Goal: Information Seeking & Learning: Learn about a topic

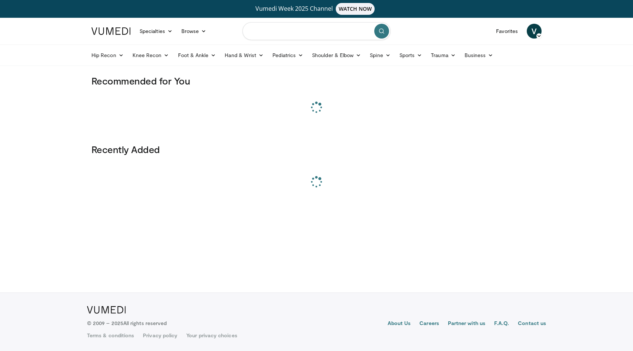
click at [298, 37] on input "Search topics, interventions" at bounding box center [317, 31] width 148 height 18
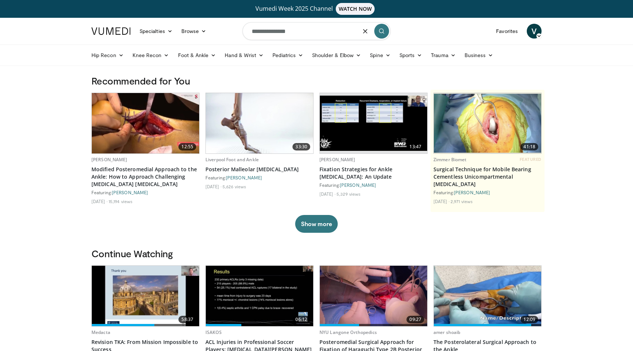
type input "**********"
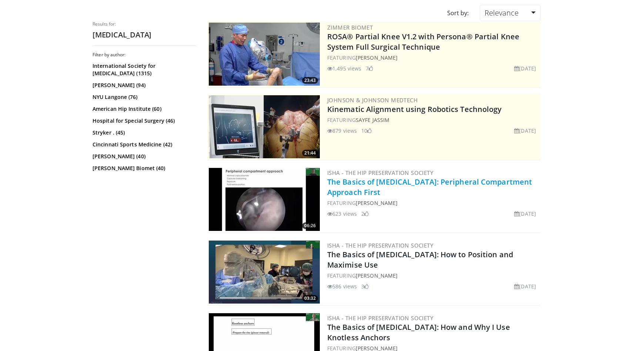
scroll to position [80, 0]
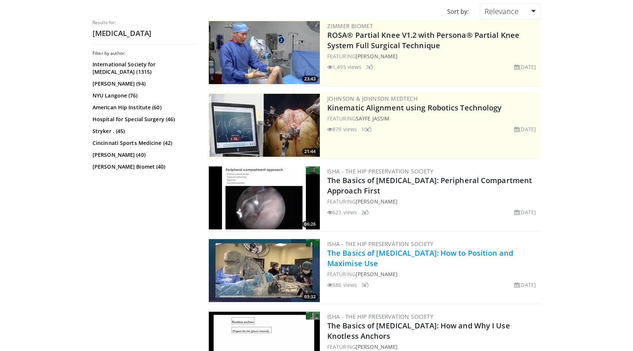
click at [386, 257] on link "The Basics of Hip Arthroscopy: How to Position and Maximise Use" at bounding box center [420, 258] width 186 height 20
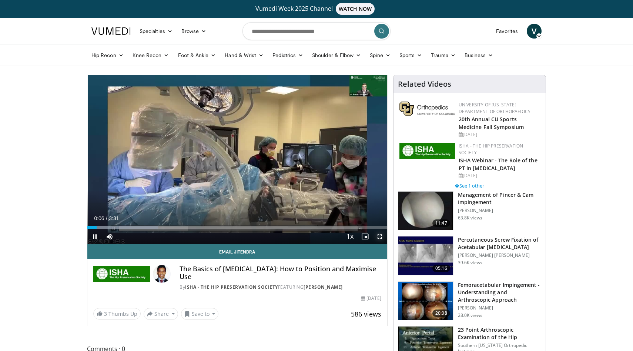
click at [379, 238] on span "Video Player" at bounding box center [380, 236] width 15 height 15
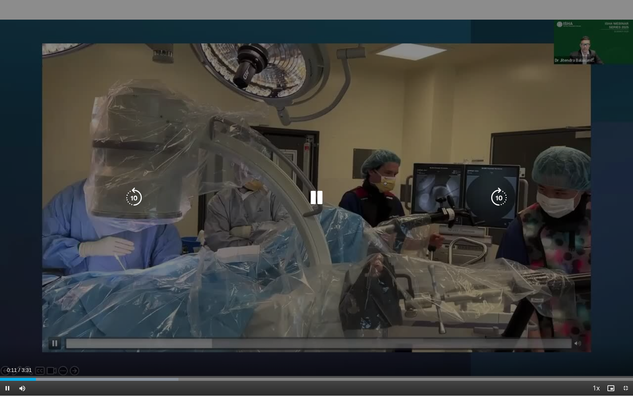
click at [314, 199] on icon "Video Player" at bounding box center [316, 197] width 21 height 21
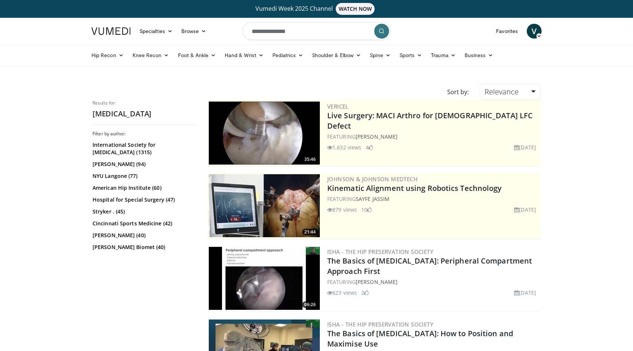
scroll to position [80, 0]
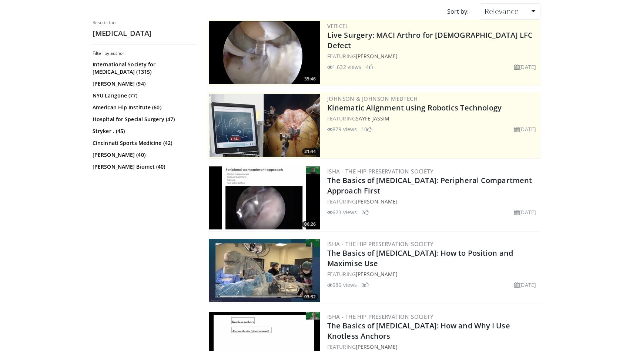
click at [285, 201] on img at bounding box center [264, 197] width 111 height 63
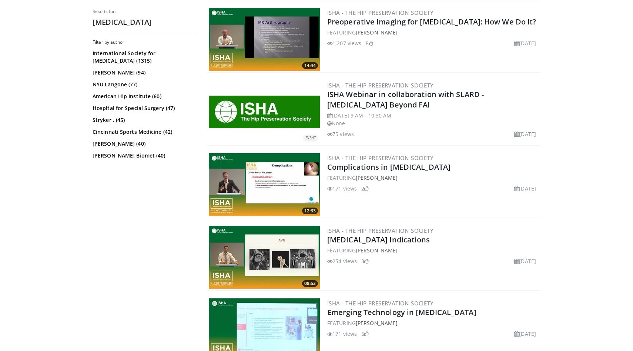
scroll to position [849, 0]
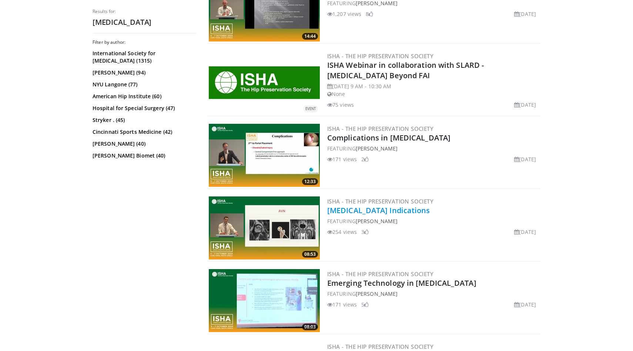
click at [397, 211] on link "[MEDICAL_DATA] Indications" at bounding box center [378, 210] width 103 height 10
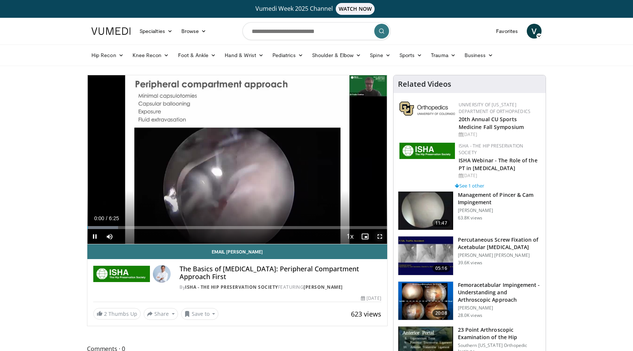
click at [380, 236] on span "Video Player" at bounding box center [380, 236] width 15 height 15
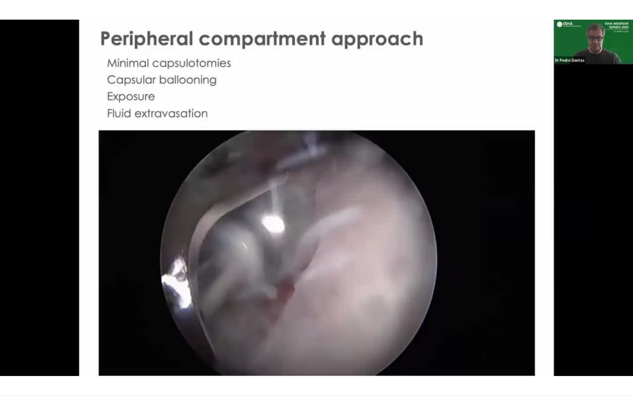
click at [627, 350] on video-js "**********" at bounding box center [316, 198] width 633 height 396
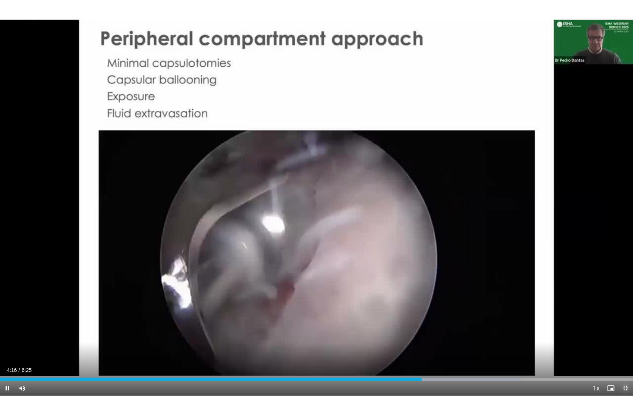
click at [626, 350] on span "Video Player" at bounding box center [625, 388] width 15 height 15
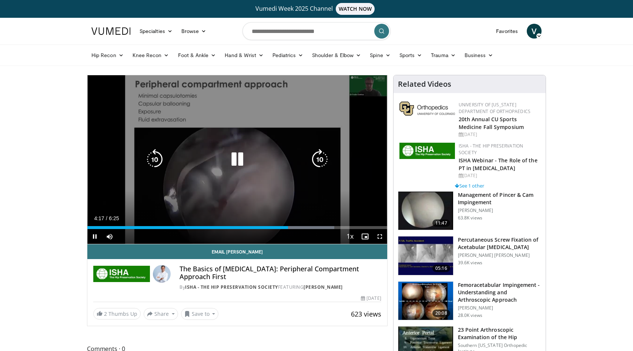
click at [268, 105] on div "10 seconds Tap to unmute" at bounding box center [237, 159] width 300 height 168
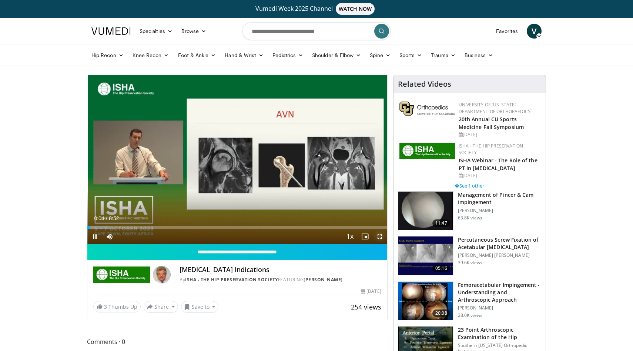
click at [380, 241] on span "Video Player" at bounding box center [380, 236] width 15 height 15
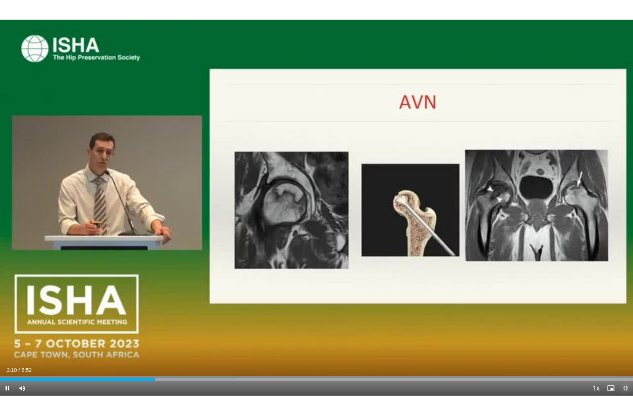
click at [627, 350] on span "Video Player" at bounding box center [625, 388] width 15 height 15
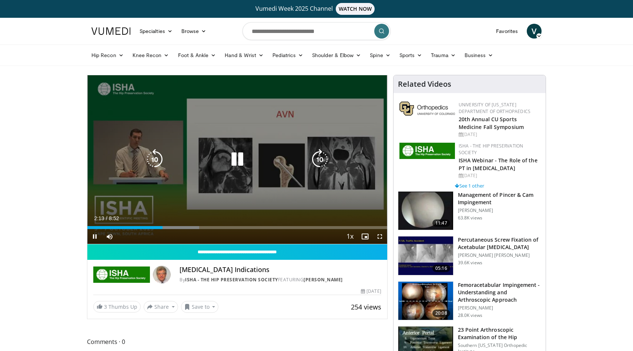
click at [235, 157] on icon "Video Player" at bounding box center [237, 159] width 21 height 21
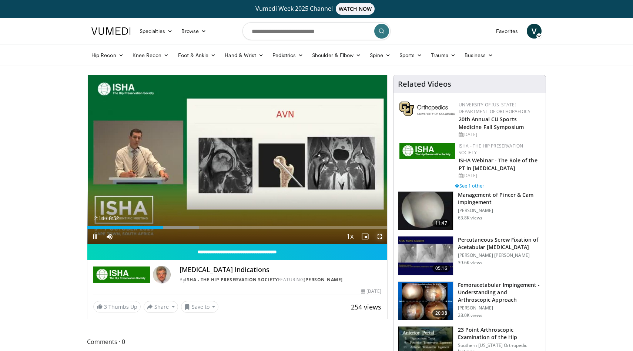
click at [377, 235] on span "Video Player" at bounding box center [380, 236] width 15 height 15
click at [487, 205] on h3 "Management of Pincer & Cam Impingement" at bounding box center [499, 198] width 83 height 15
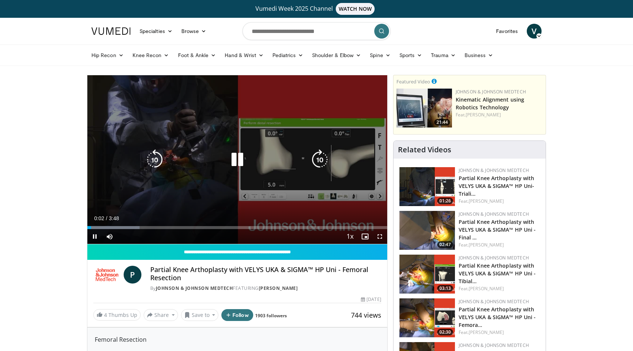
click at [237, 156] on icon "Video Player" at bounding box center [237, 159] width 21 height 21
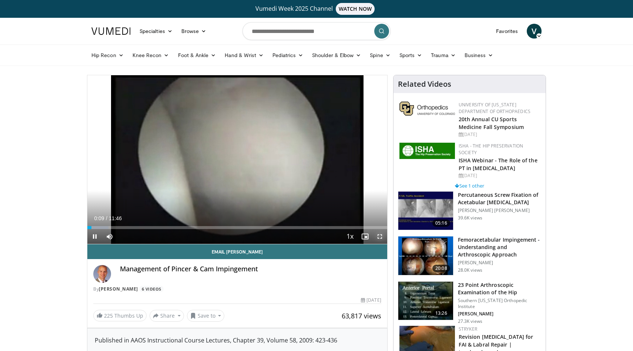
click at [379, 234] on span "Video Player" at bounding box center [380, 236] width 15 height 15
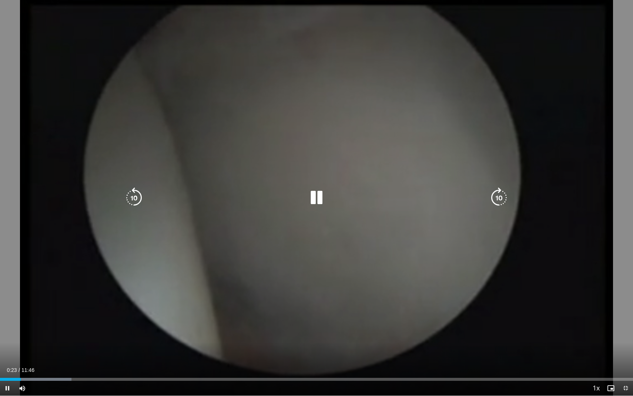
click at [315, 195] on icon "Video Player" at bounding box center [316, 197] width 21 height 21
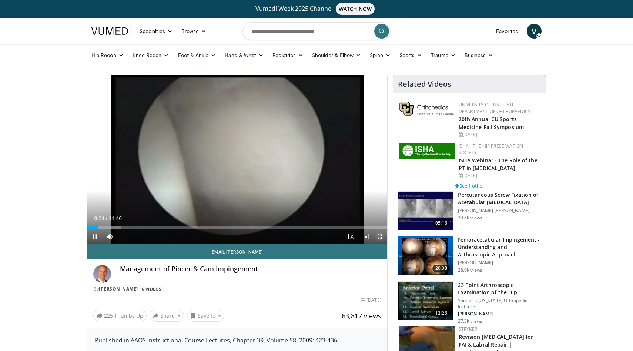
click at [381, 237] on span "Video Player" at bounding box center [380, 236] width 15 height 15
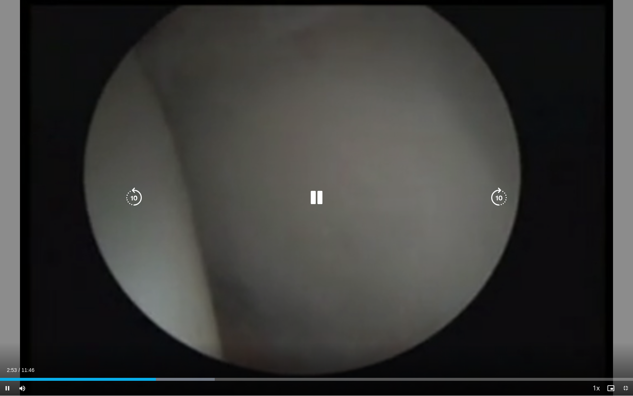
click at [310, 198] on icon "Video Player" at bounding box center [316, 197] width 21 height 21
click at [315, 197] on icon "Video Player" at bounding box center [316, 197] width 21 height 21
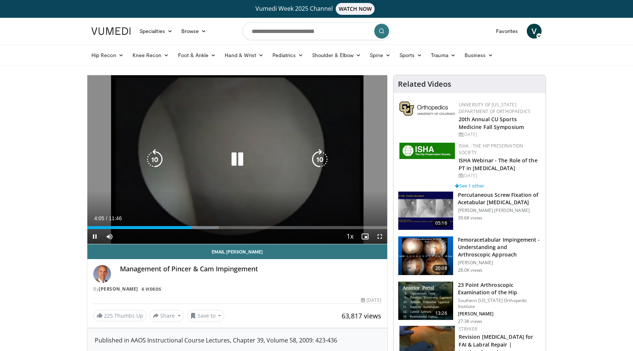
click at [238, 159] on icon "Video Player" at bounding box center [237, 159] width 21 height 21
click at [244, 158] on icon "Video Player" at bounding box center [237, 159] width 21 height 21
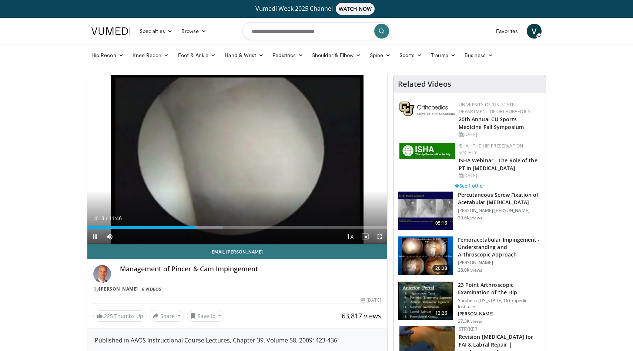
click at [386, 236] on span "Video Player" at bounding box center [380, 236] width 15 height 15
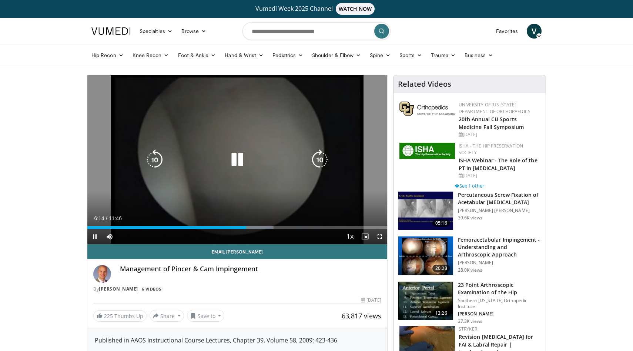
click at [235, 159] on icon "Video Player" at bounding box center [237, 159] width 21 height 21
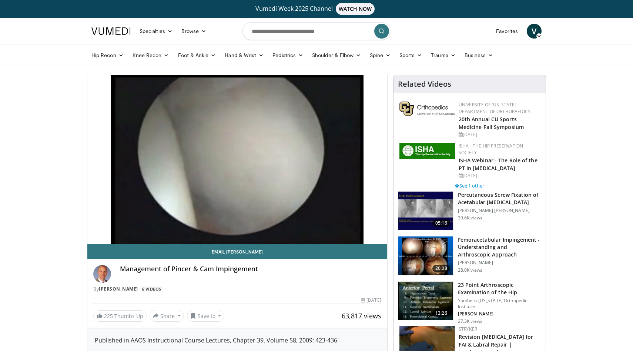
click at [217, 270] on h4 "Management of Pincer & Cam Impingement" at bounding box center [250, 269] width 261 height 8
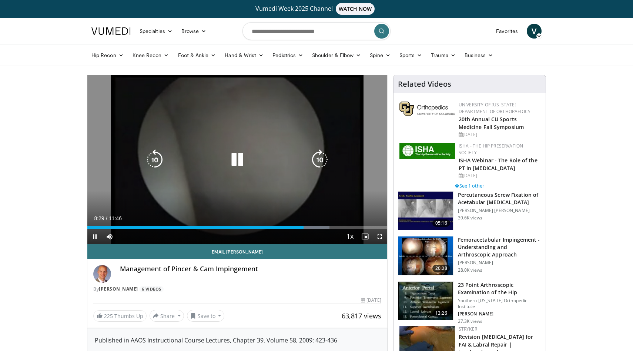
click at [237, 157] on icon "Video Player" at bounding box center [237, 159] width 21 height 21
click at [235, 157] on icon "Video Player" at bounding box center [237, 159] width 21 height 21
click at [236, 156] on icon "Video Player" at bounding box center [237, 159] width 21 height 21
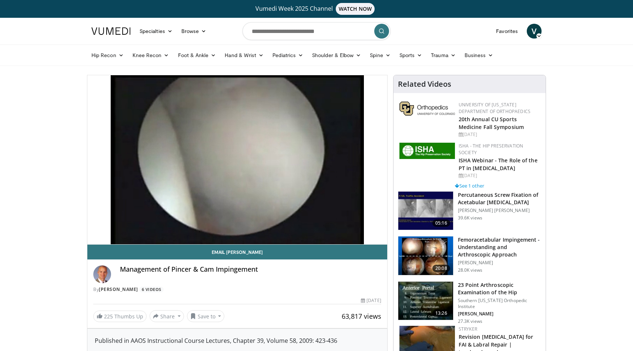
click at [432, 257] on img at bounding box center [425, 255] width 55 height 39
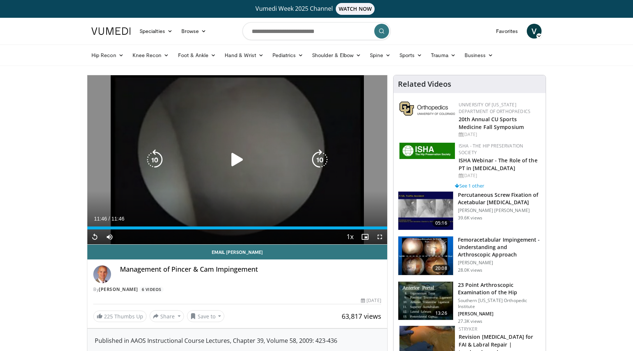
click at [228, 166] on icon "Video Player" at bounding box center [237, 159] width 21 height 21
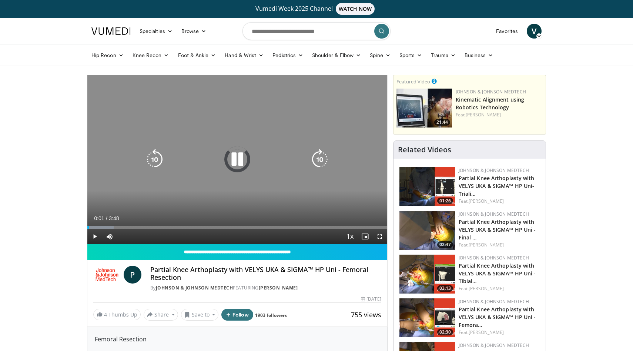
click at [236, 156] on icon "Video Player" at bounding box center [237, 159] width 21 height 21
